Goal: Information Seeking & Learning: Check status

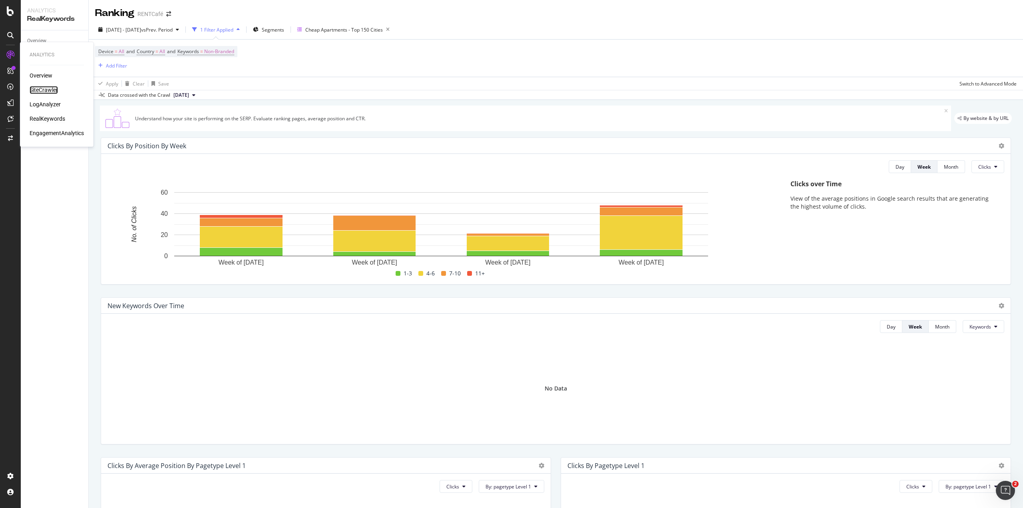
click at [39, 90] on div "SiteCrawler" at bounding box center [44, 90] width 28 height 8
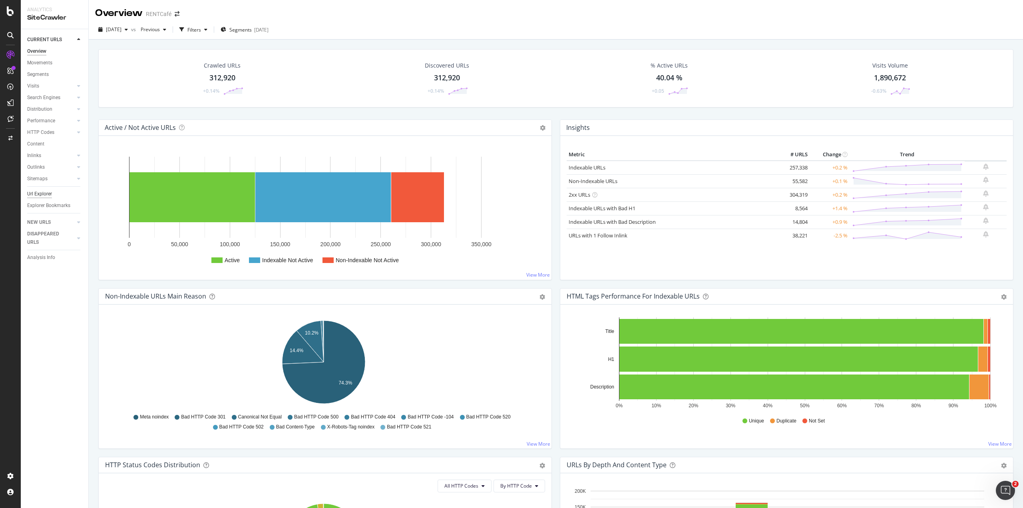
click at [38, 193] on div "Url Explorer" at bounding box center [39, 194] width 25 height 8
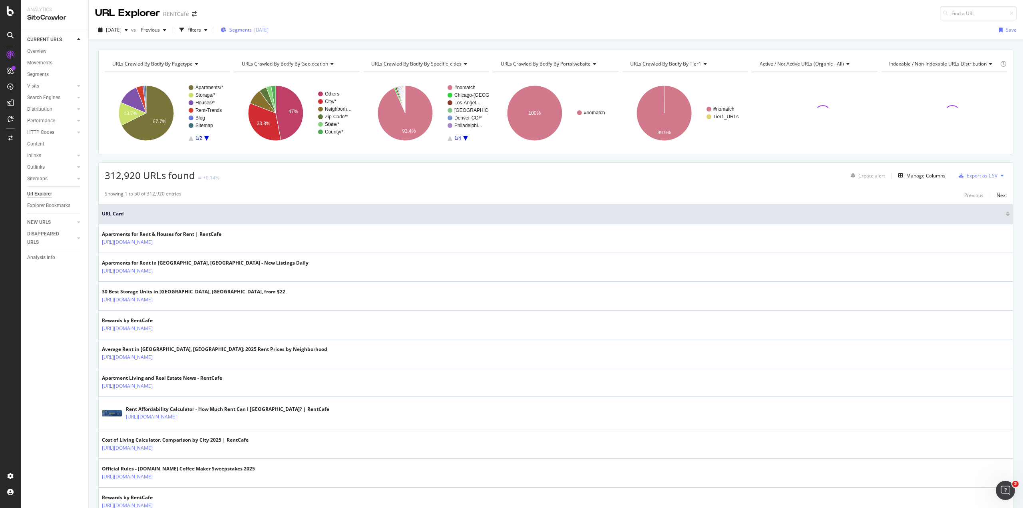
click at [252, 32] on span "Segments" at bounding box center [240, 29] width 22 height 7
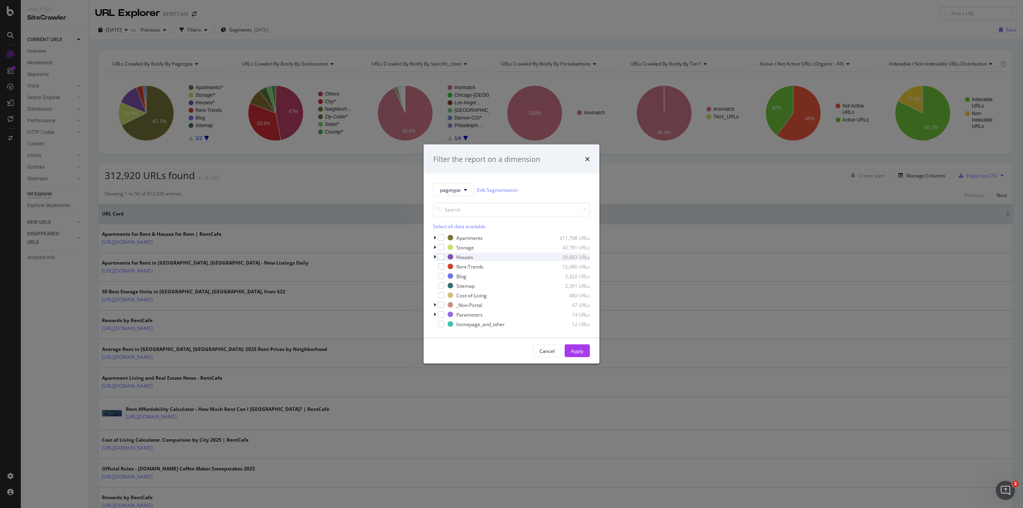
click at [436, 255] on icon "modal" at bounding box center [435, 257] width 2 height 5
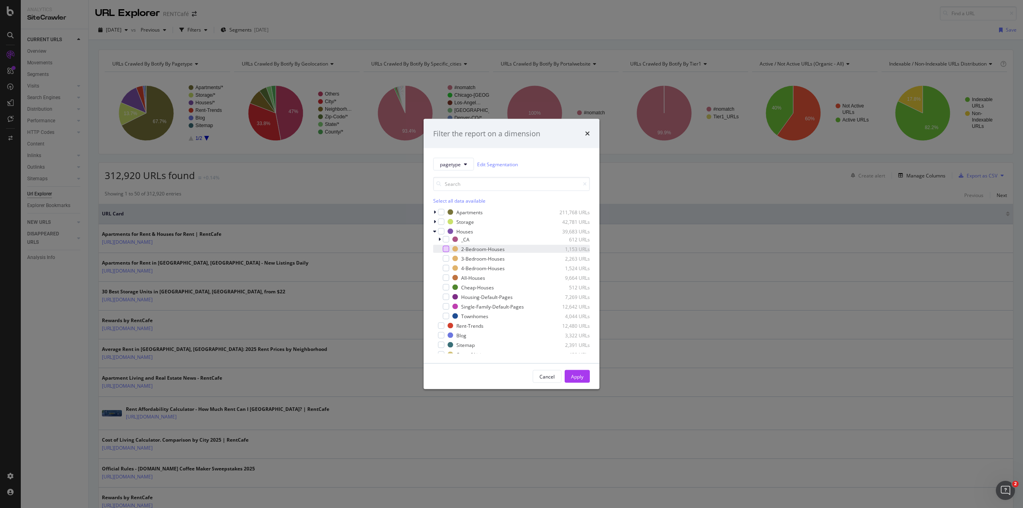
click at [449, 247] on div "modal" at bounding box center [446, 249] width 6 height 6
click at [447, 258] on div "modal" at bounding box center [446, 258] width 6 height 6
click at [447, 267] on div "modal" at bounding box center [446, 268] width 6 height 6
click at [575, 376] on div "Apply" at bounding box center [577, 376] width 12 height 7
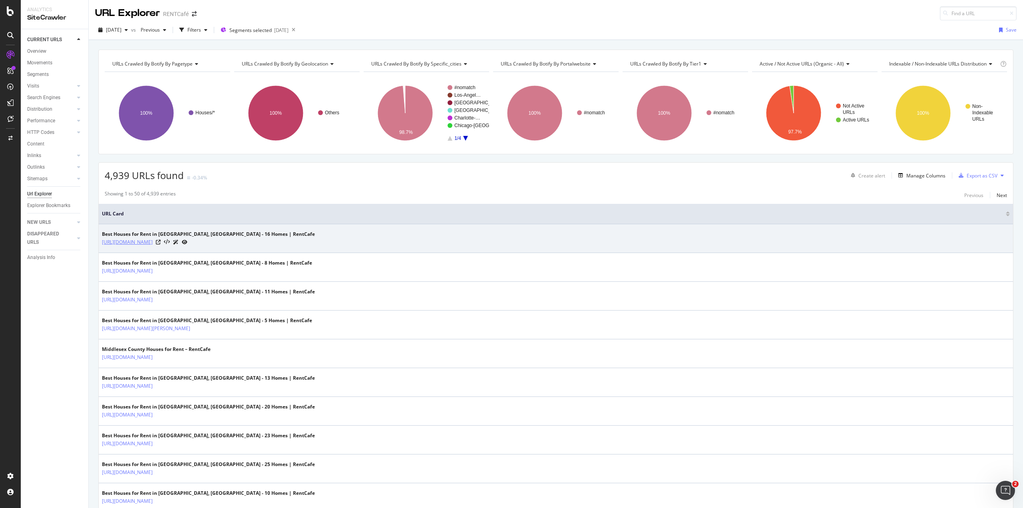
click at [153, 240] on link "https://www.rentcafe.com/2-bedroom-houses-for-rent/us/mn/minneapolis/" at bounding box center [127, 242] width 51 height 8
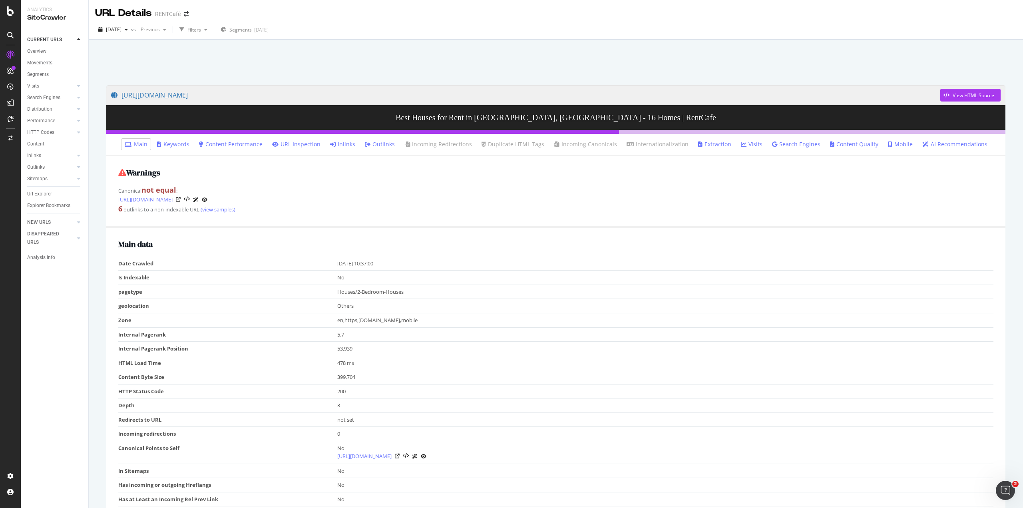
click at [347, 148] on link "Inlinks" at bounding box center [342, 144] width 25 height 8
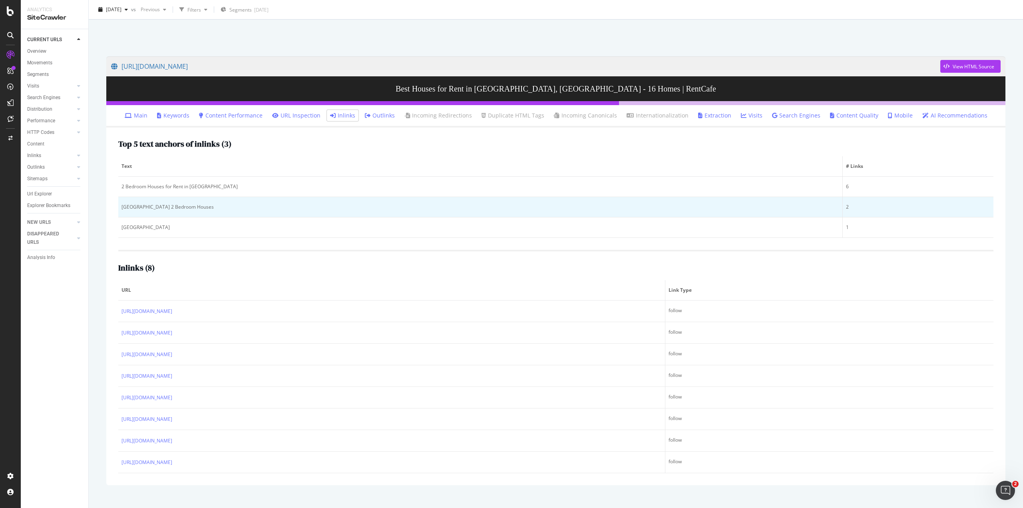
scroll to position [39, 0]
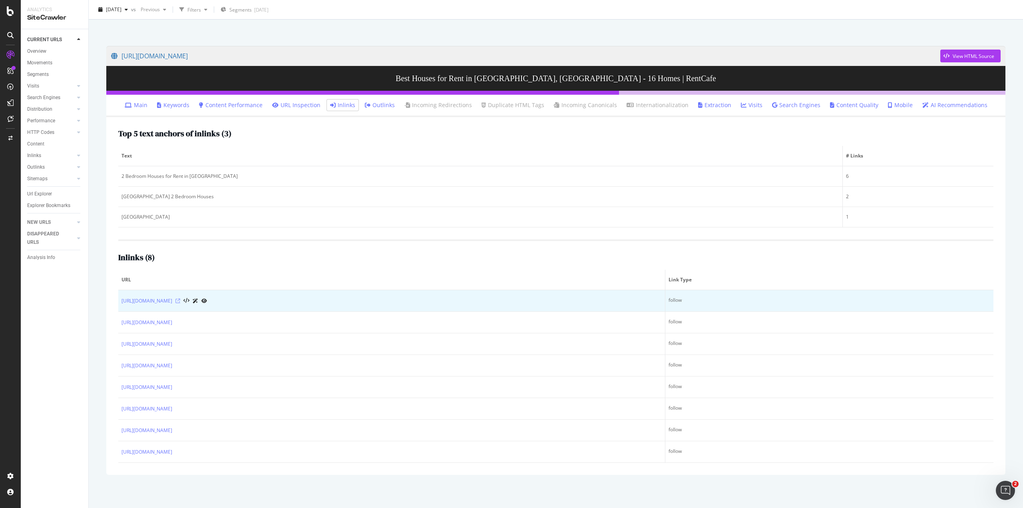
click at [180, 299] on icon at bounding box center [178, 301] width 5 height 5
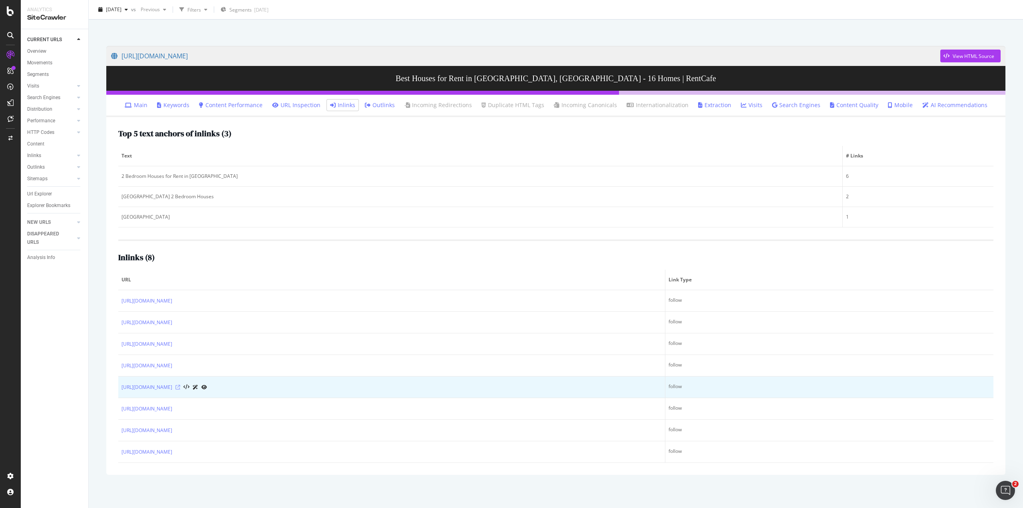
click at [180, 387] on icon at bounding box center [178, 387] width 5 height 5
